Goal: Task Accomplishment & Management: Complete application form

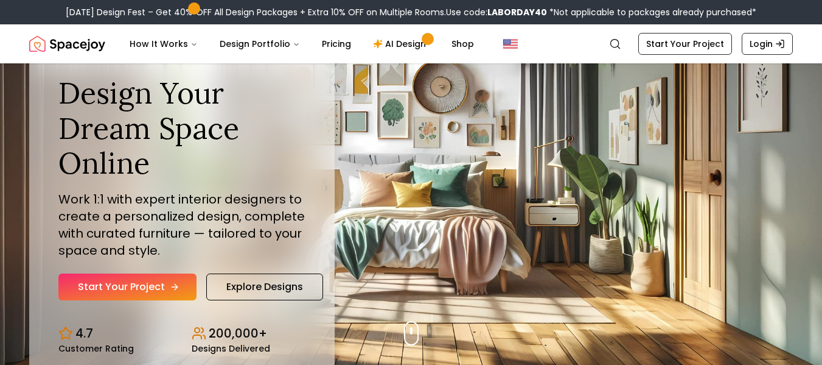
click at [127, 284] on link "Start Your Project" at bounding box center [127, 286] width 138 height 27
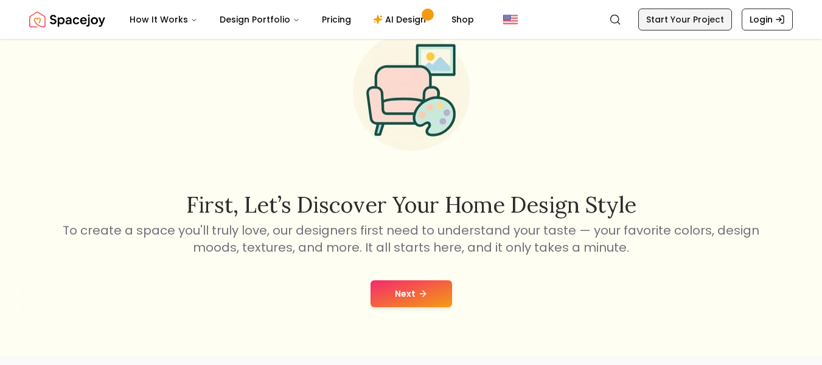
scroll to position [85, 0]
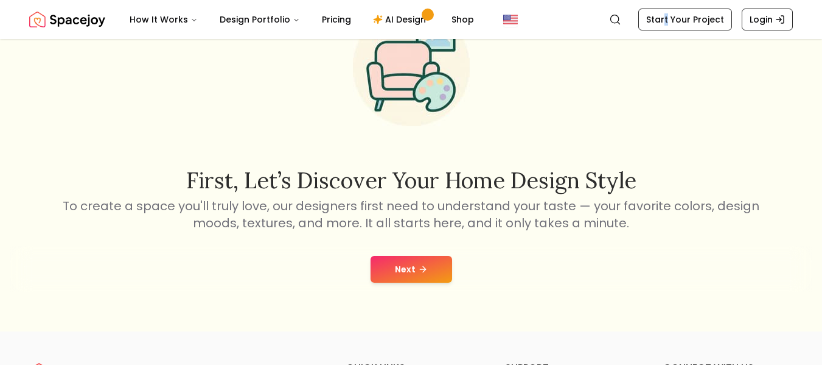
click at [670, 24] on nav "Spacejoy Search How It Works Design Portfolio Pricing AI Design Shop Search Sta…" at bounding box center [411, 19] width 764 height 39
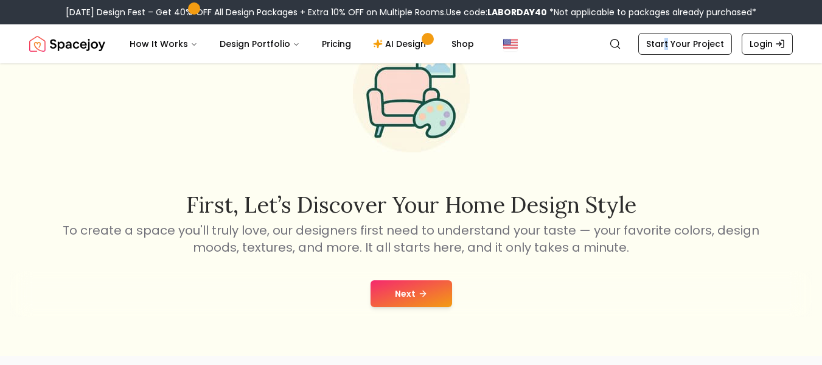
click at [425, 296] on icon at bounding box center [423, 293] width 10 height 10
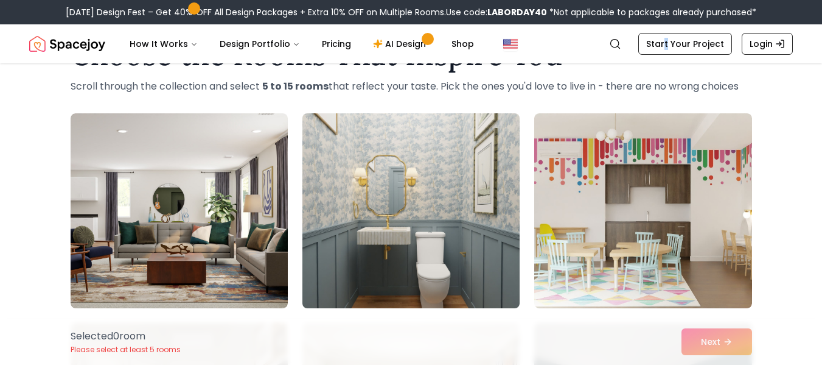
scroll to position [122, 0]
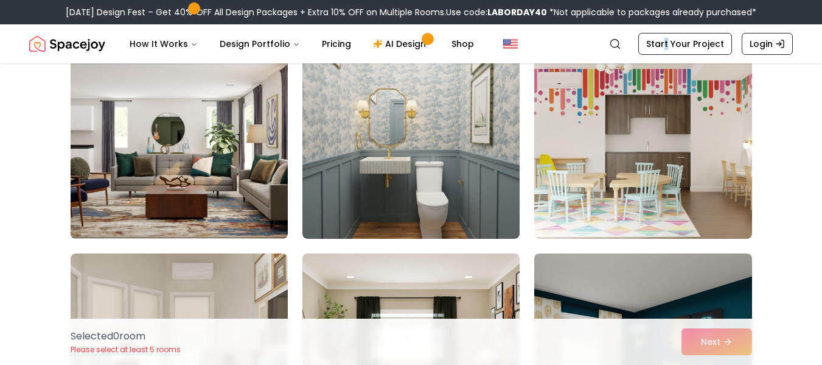
click at [206, 155] on img at bounding box center [179, 141] width 228 height 204
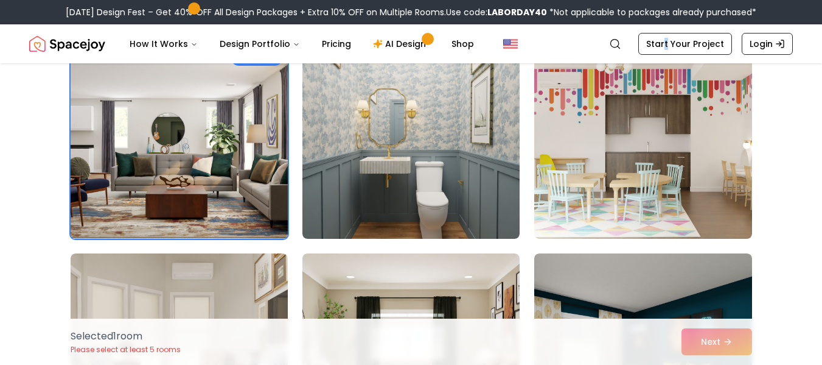
click at [220, 141] on img at bounding box center [179, 141] width 228 height 204
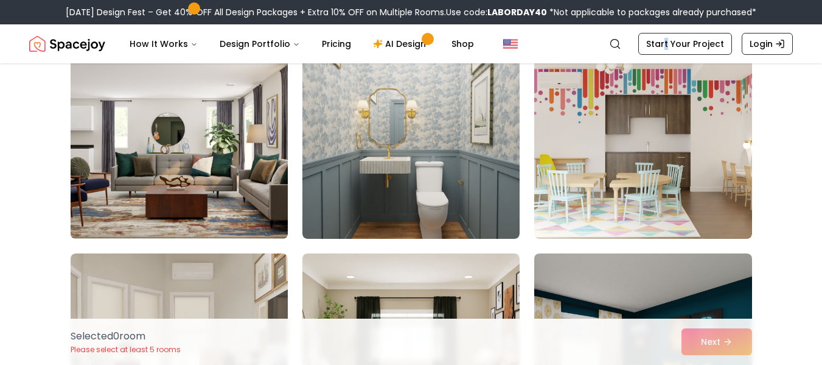
click at [220, 141] on img at bounding box center [179, 141] width 228 height 204
